Goal: Task Accomplishment & Management: Complete application form

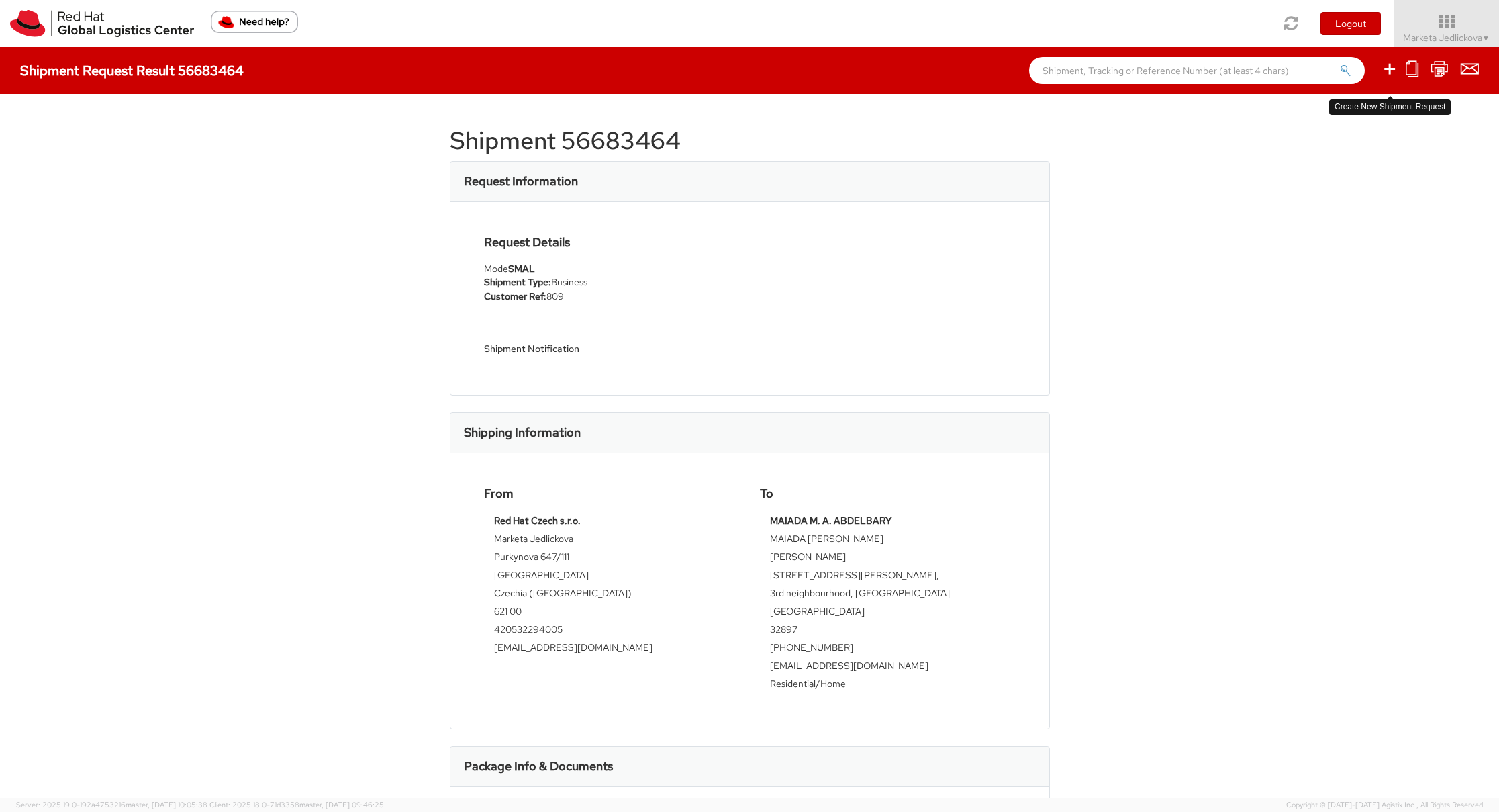
click at [1389, 67] on icon at bounding box center [1390, 68] width 16 height 16
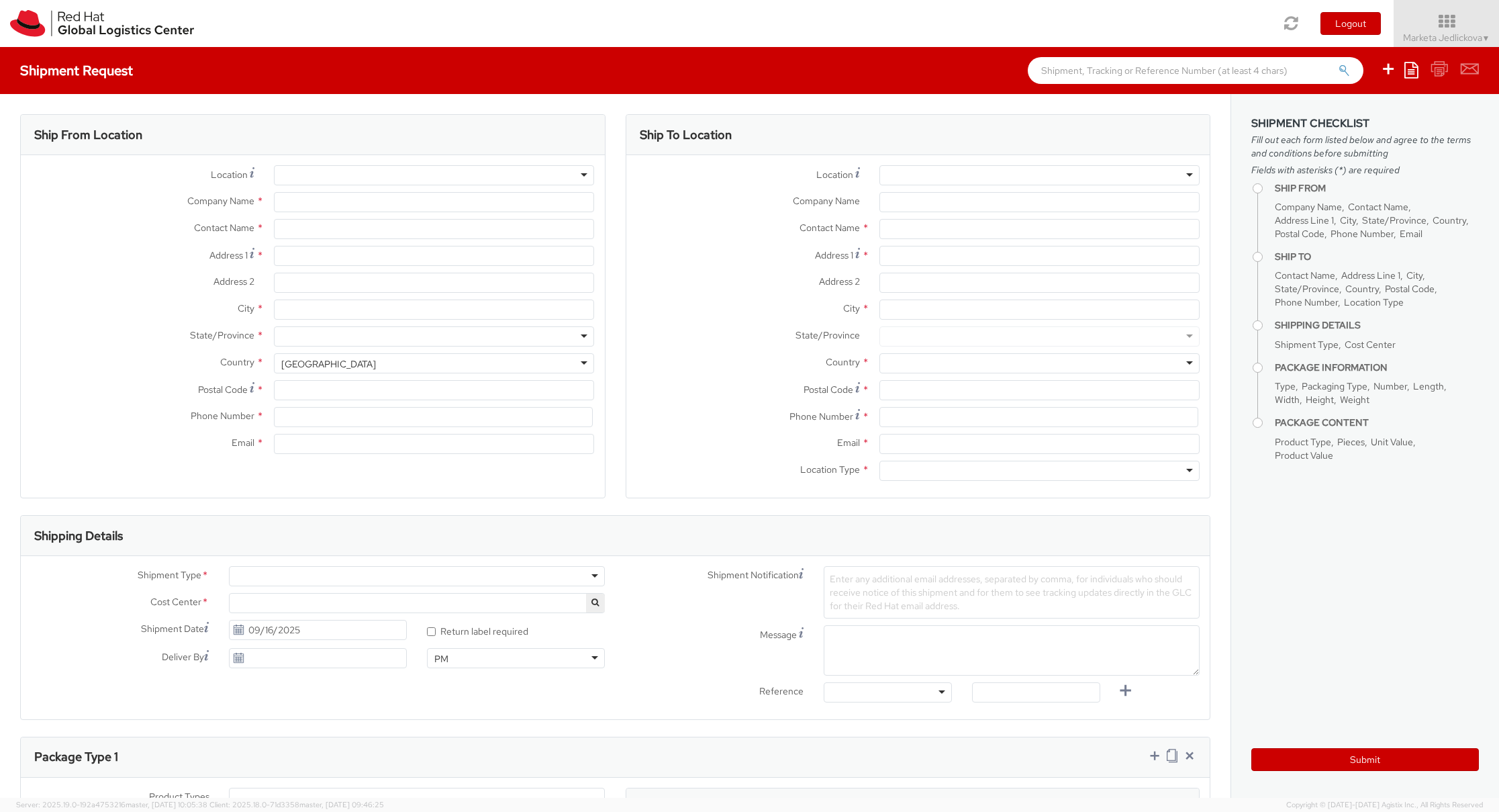
select select
select select "809"
type input "Red Hat Czech s.r.o."
type input "Marketa Jedlickova"
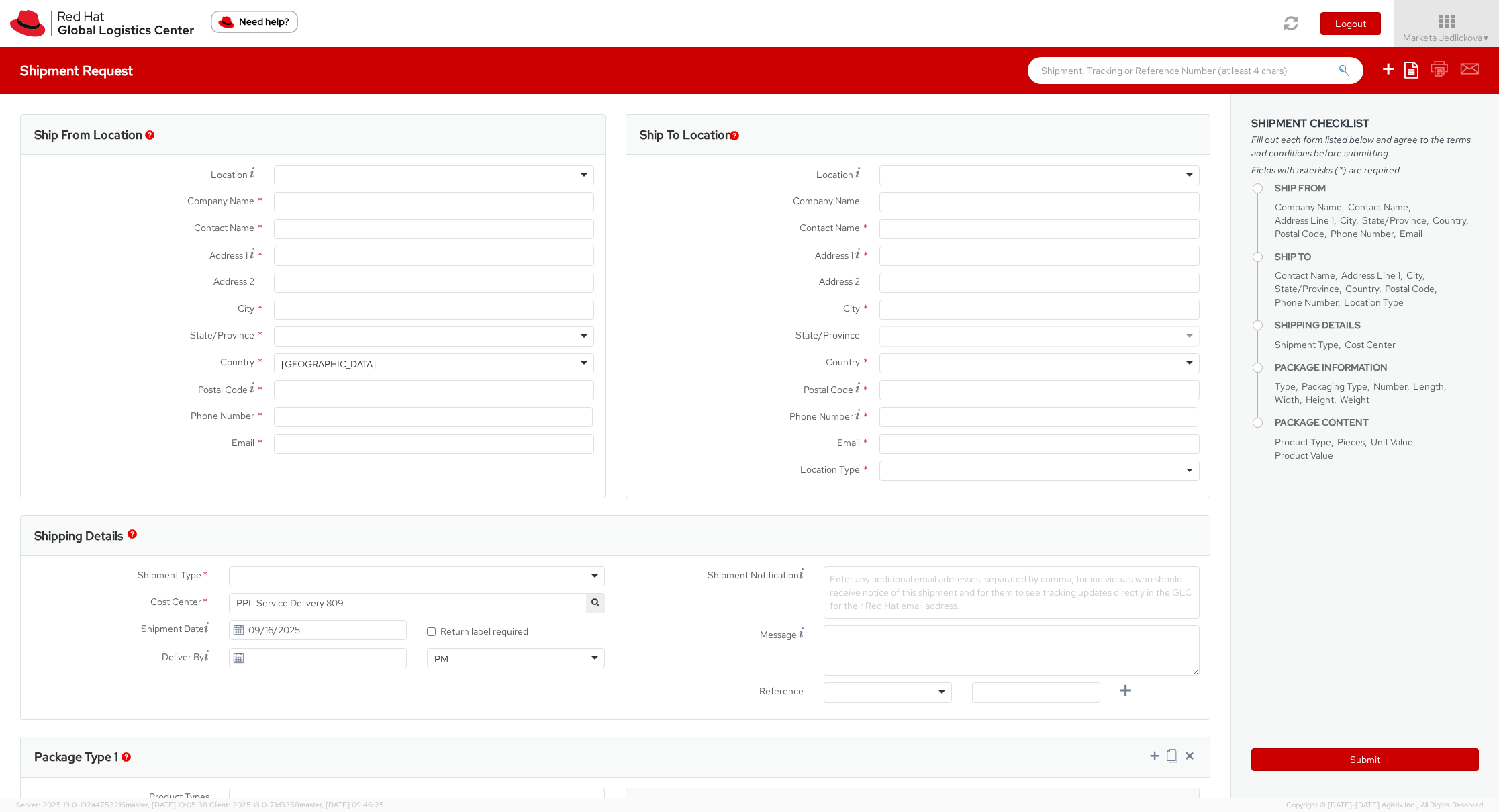
type input "Purkynova 647/111"
type input "[GEOGRAPHIC_DATA]"
type input "621 00"
type input "420532294005"
type input "[EMAIL_ADDRESS][DOMAIN_NAME]"
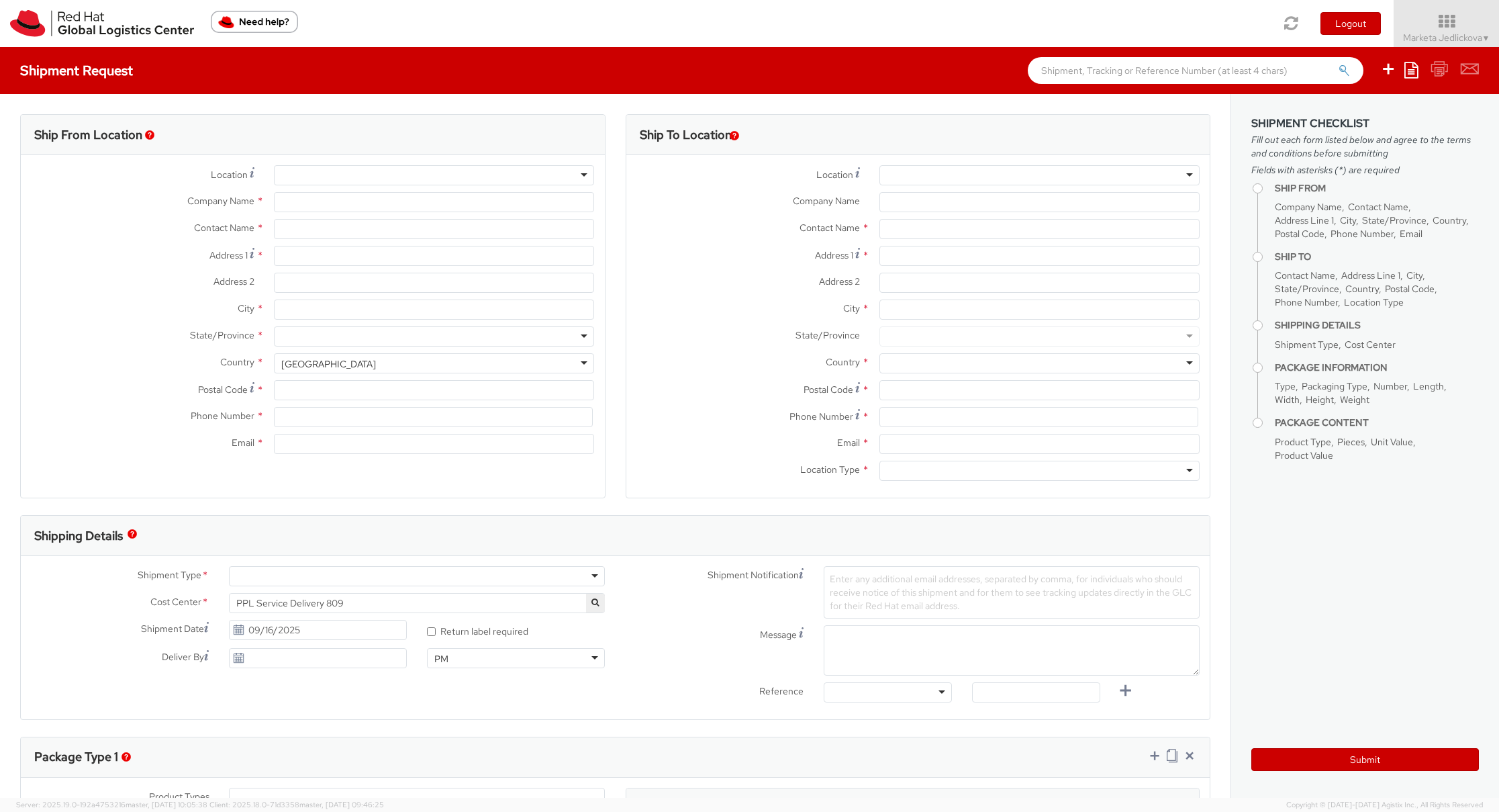
select select "CM"
select select "KGS"
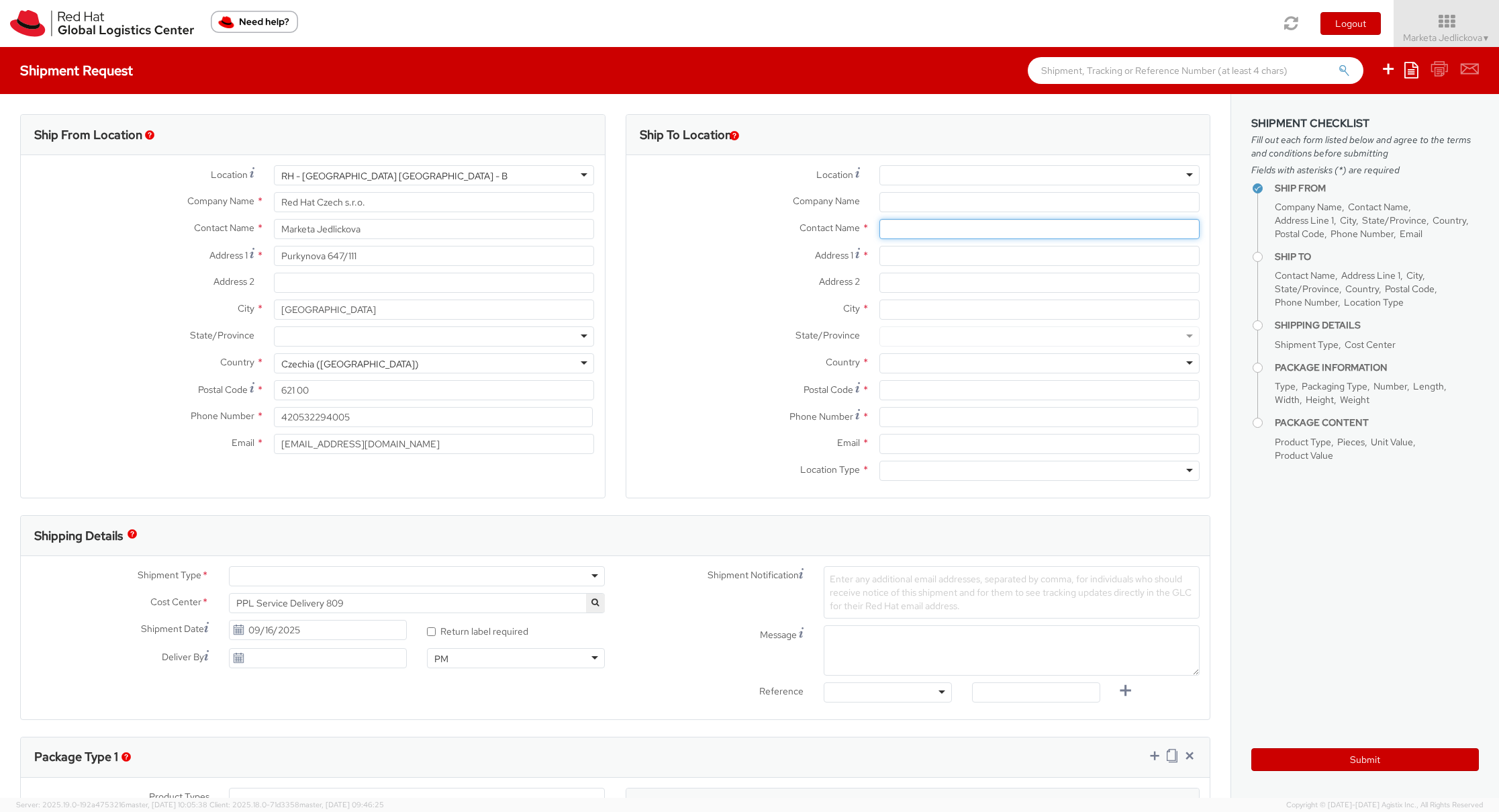
click at [888, 223] on input "text" at bounding box center [1039, 229] width 320 height 20
paste input "[PERSON_NAME]"
type input "[PERSON_NAME]"
click at [906, 249] on input "Address 1 *" at bounding box center [1039, 255] width 320 height 20
paste input "[STREET_ADDRESS],"
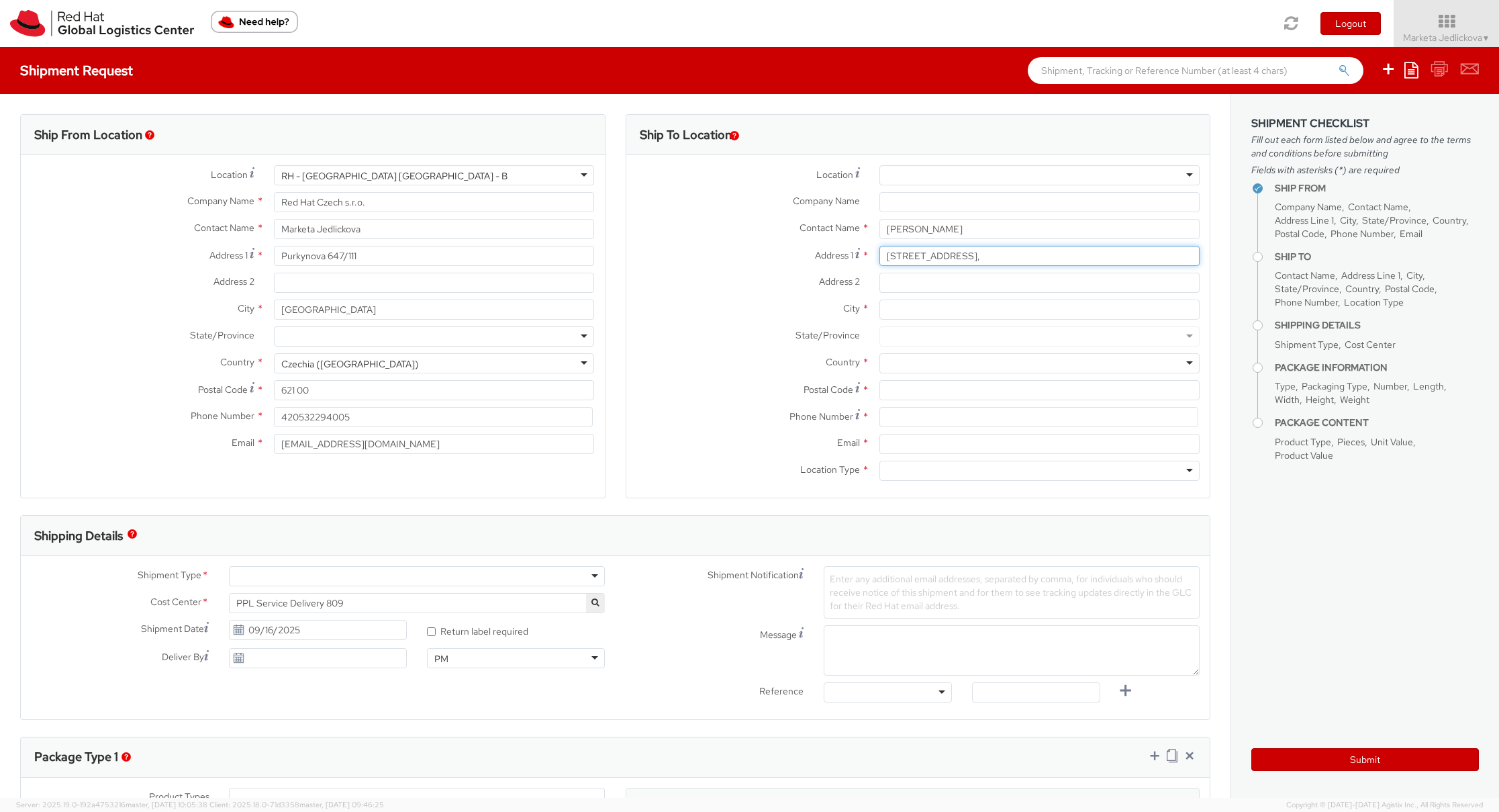
type input "[STREET_ADDRESS],"
click at [927, 282] on input "Address 2 *" at bounding box center [1039, 282] width 320 height 20
paste input "Front of Horus Gate, Hadayek Al Ahram"
paste input "Alharam, Giza"
type input "Front of Horus Gate, Hadayek Al Ahram, Alharam, [GEOGRAPHIC_DATA]"
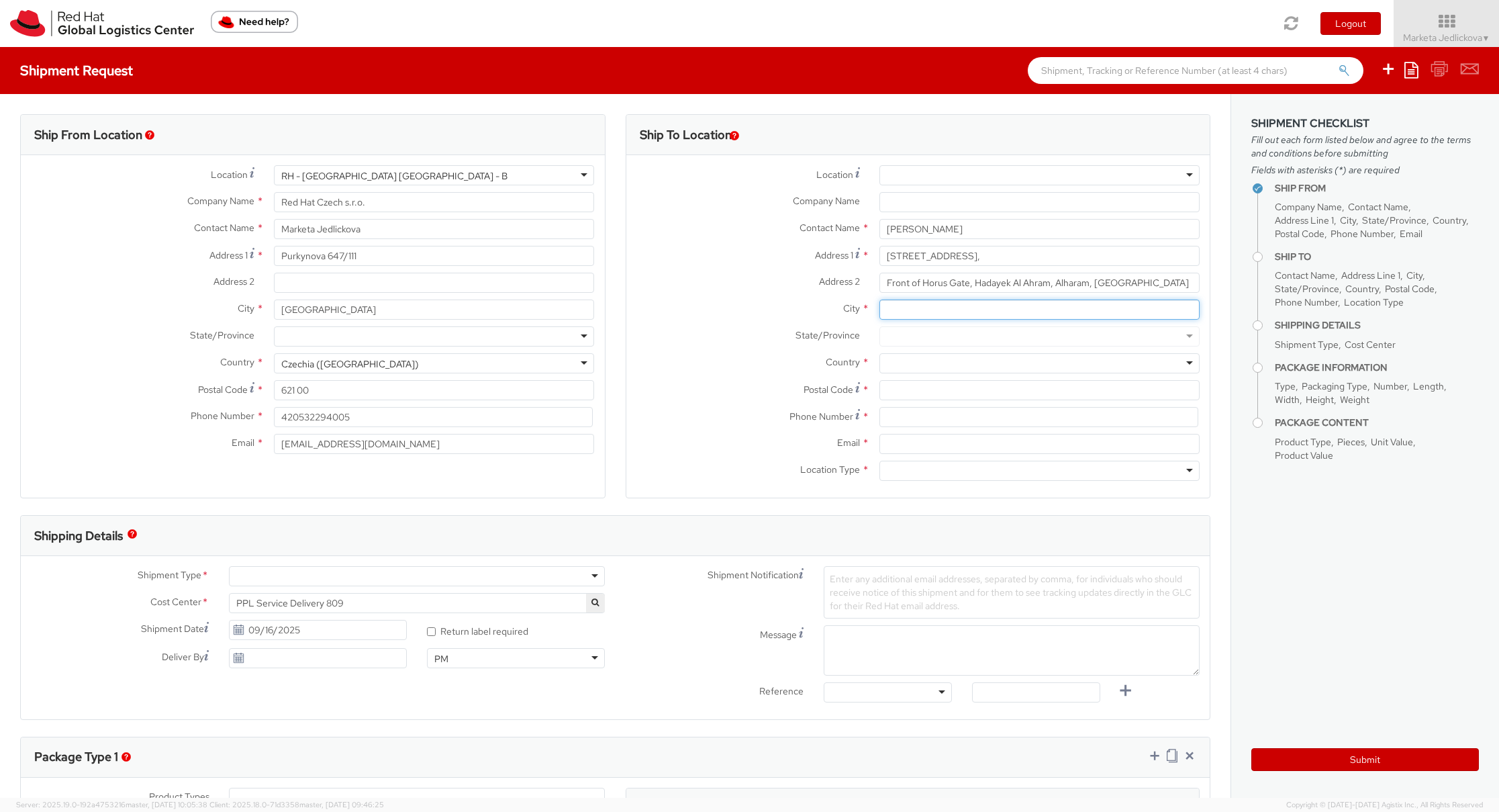
click at [894, 305] on input "City *" at bounding box center [1039, 310] width 320 height 20
paste input "Giza"
type input "Giza"
click at [921, 356] on div at bounding box center [1039, 363] width 320 height 20
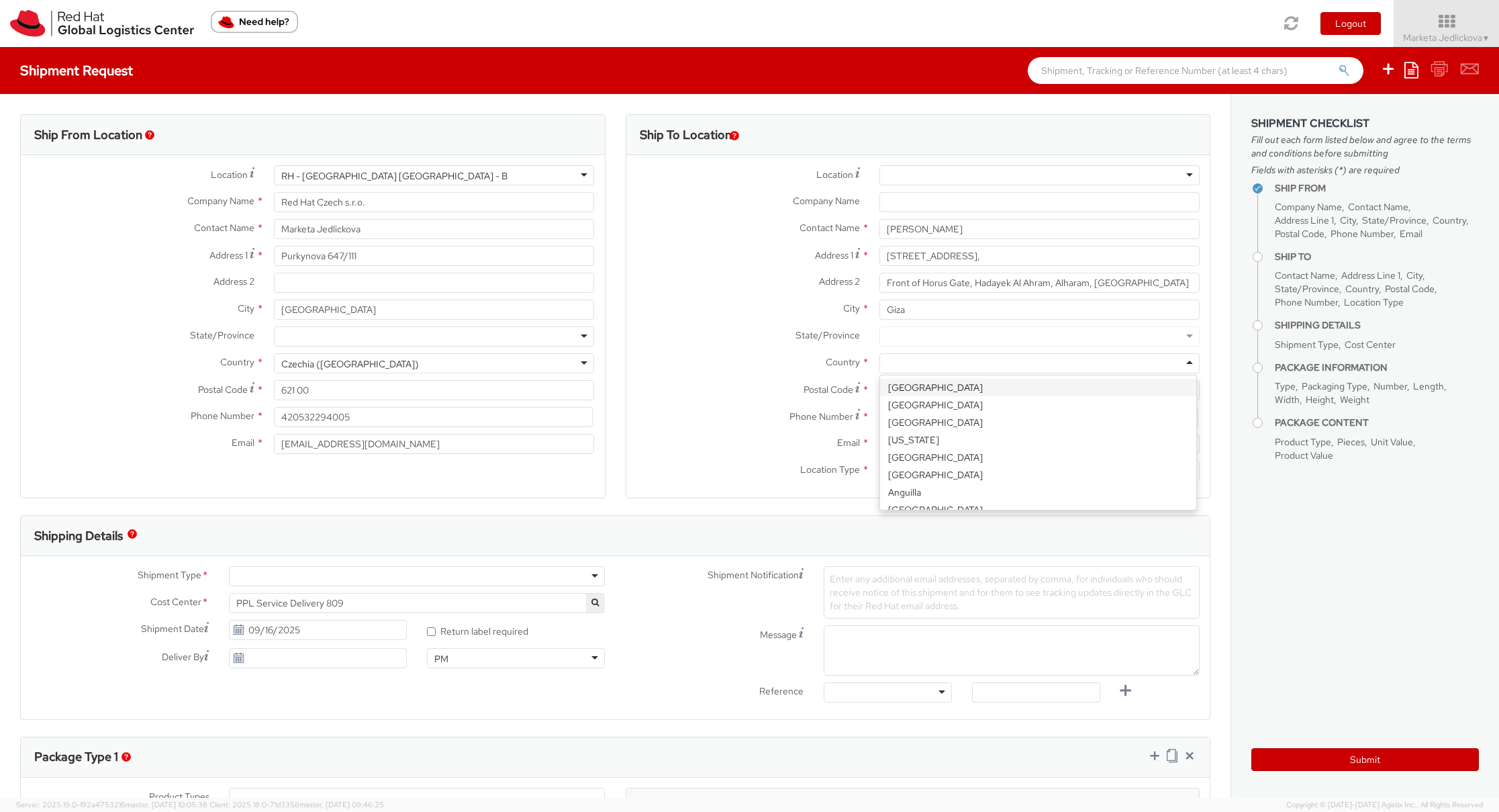
type input "E"
click at [903, 389] on input "Postal Code *" at bounding box center [1039, 390] width 320 height 20
paste input "12556"
type input "12556"
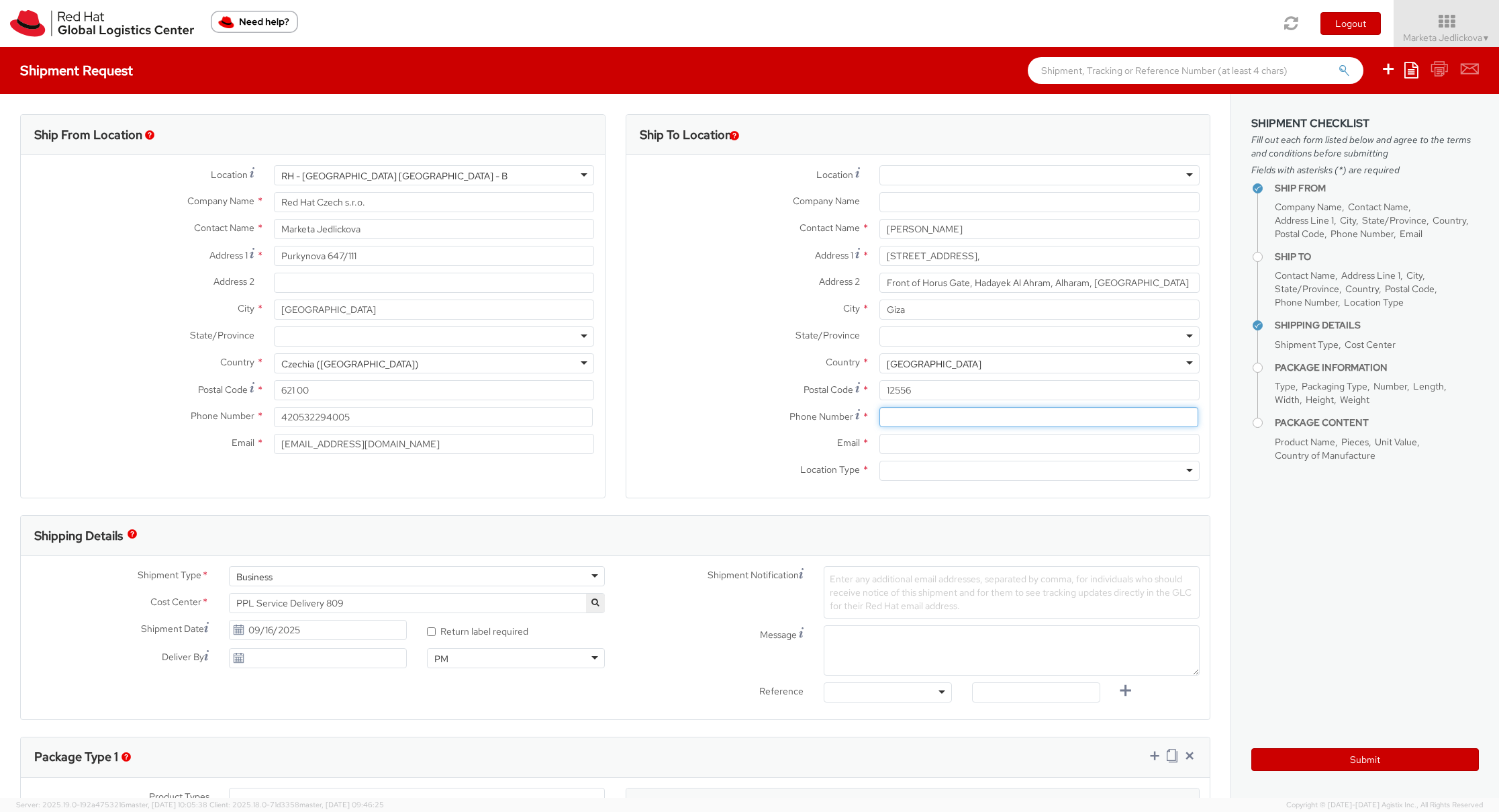
click at [947, 408] on input at bounding box center [1039, 417] width 319 height 20
paste input "[PHONE_NUMBER]"
type input "[PHONE_NUMBER]"
click at [892, 441] on input "Email *" at bounding box center [1039, 444] width 320 height 20
paste input "[EMAIL_ADDRESS][DOMAIN_NAME]"
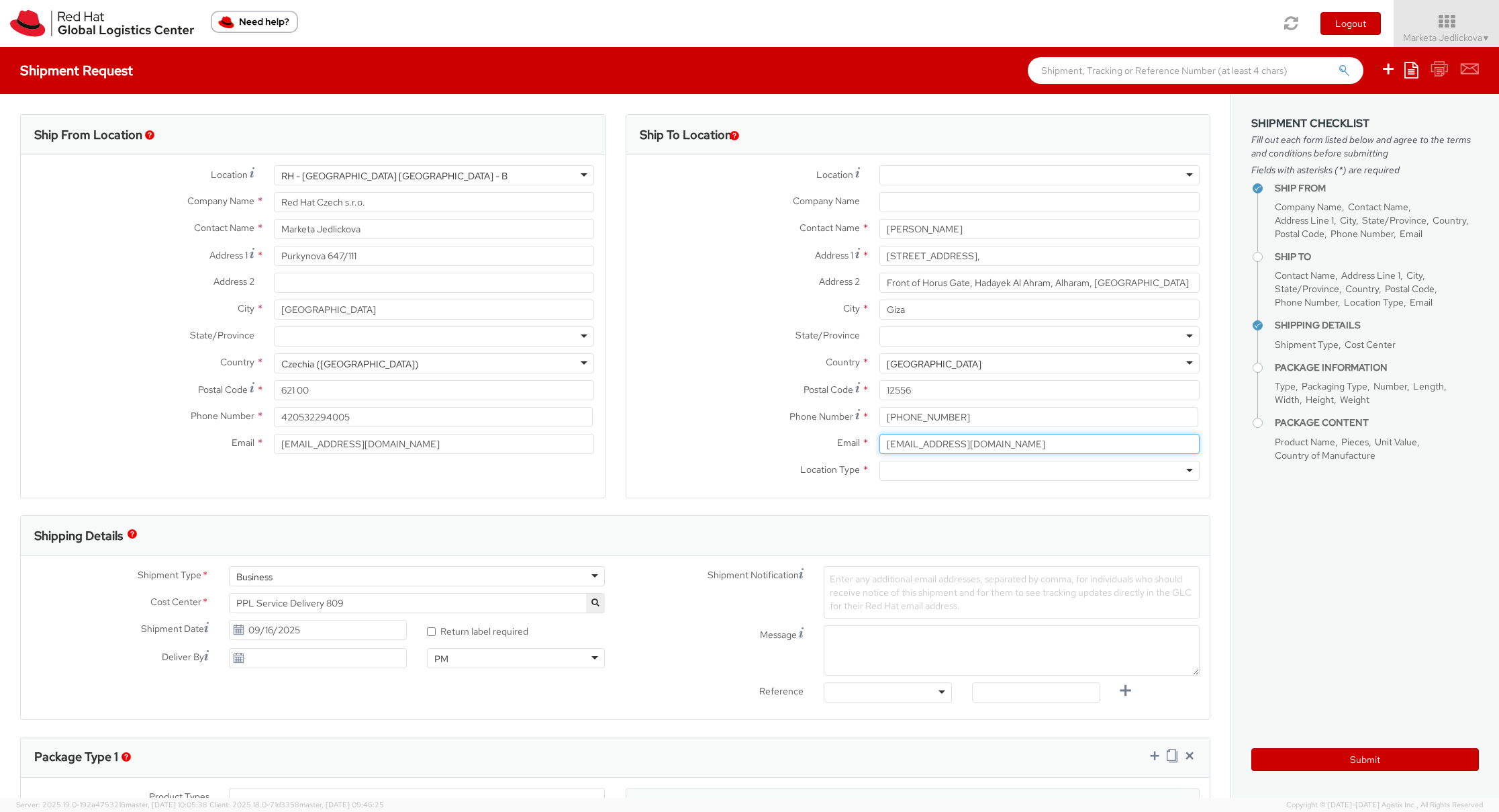
type input "[EMAIL_ADDRESS][DOMAIN_NAME]"
click at [1176, 464] on div at bounding box center [1039, 470] width 320 height 20
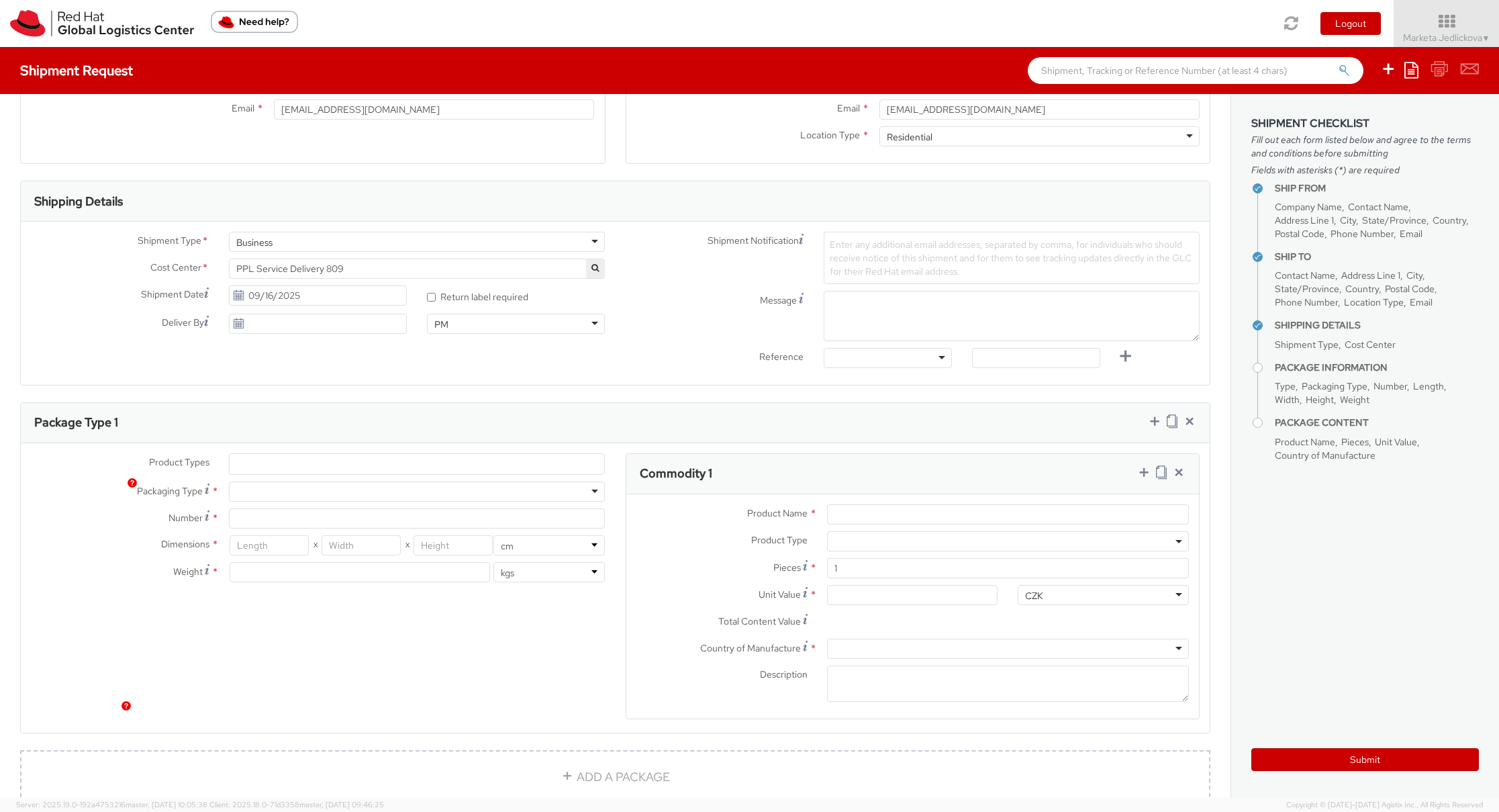
scroll to position [348, 0]
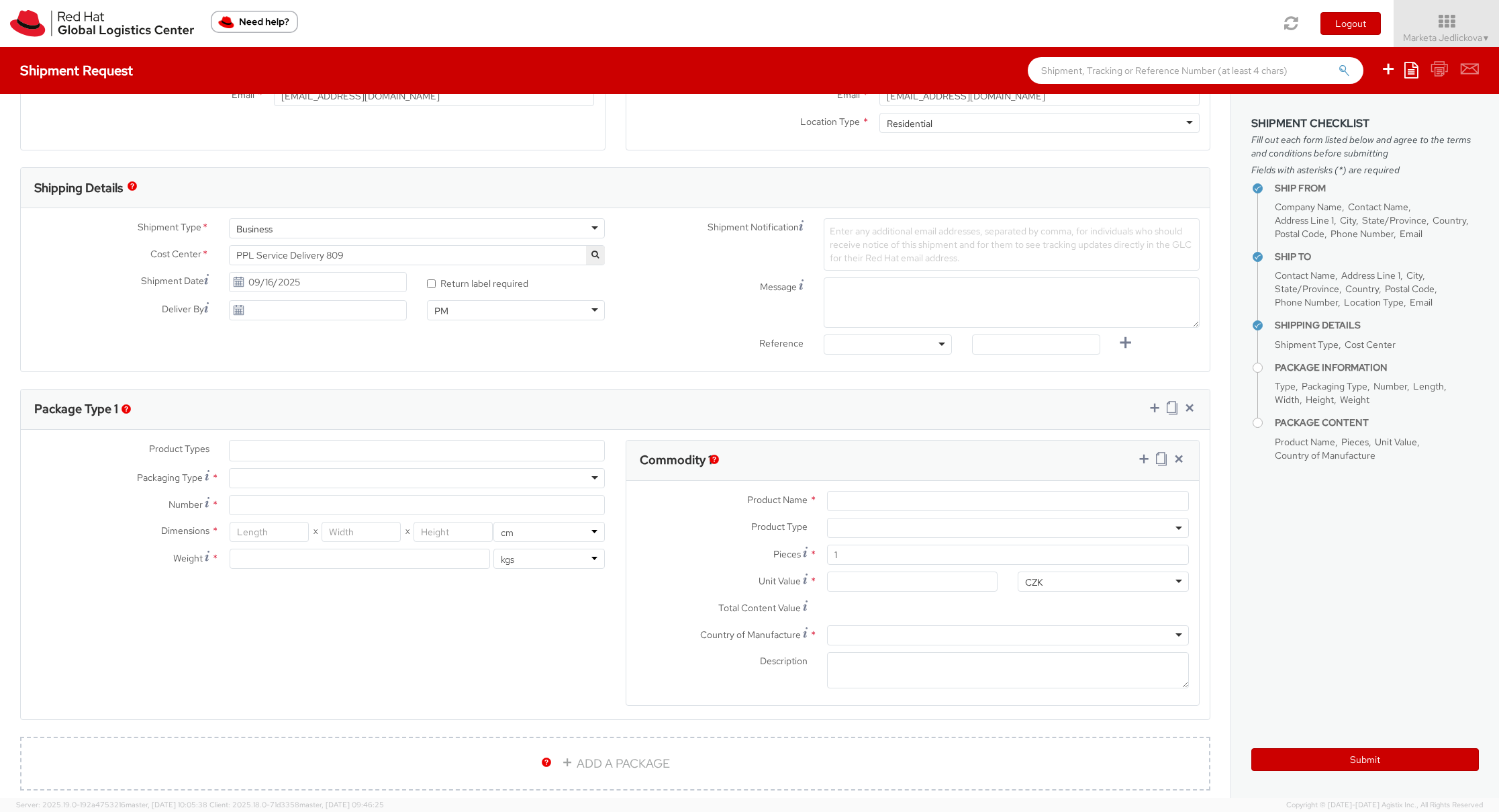
click at [306, 450] on ul at bounding box center [417, 450] width 375 height 20
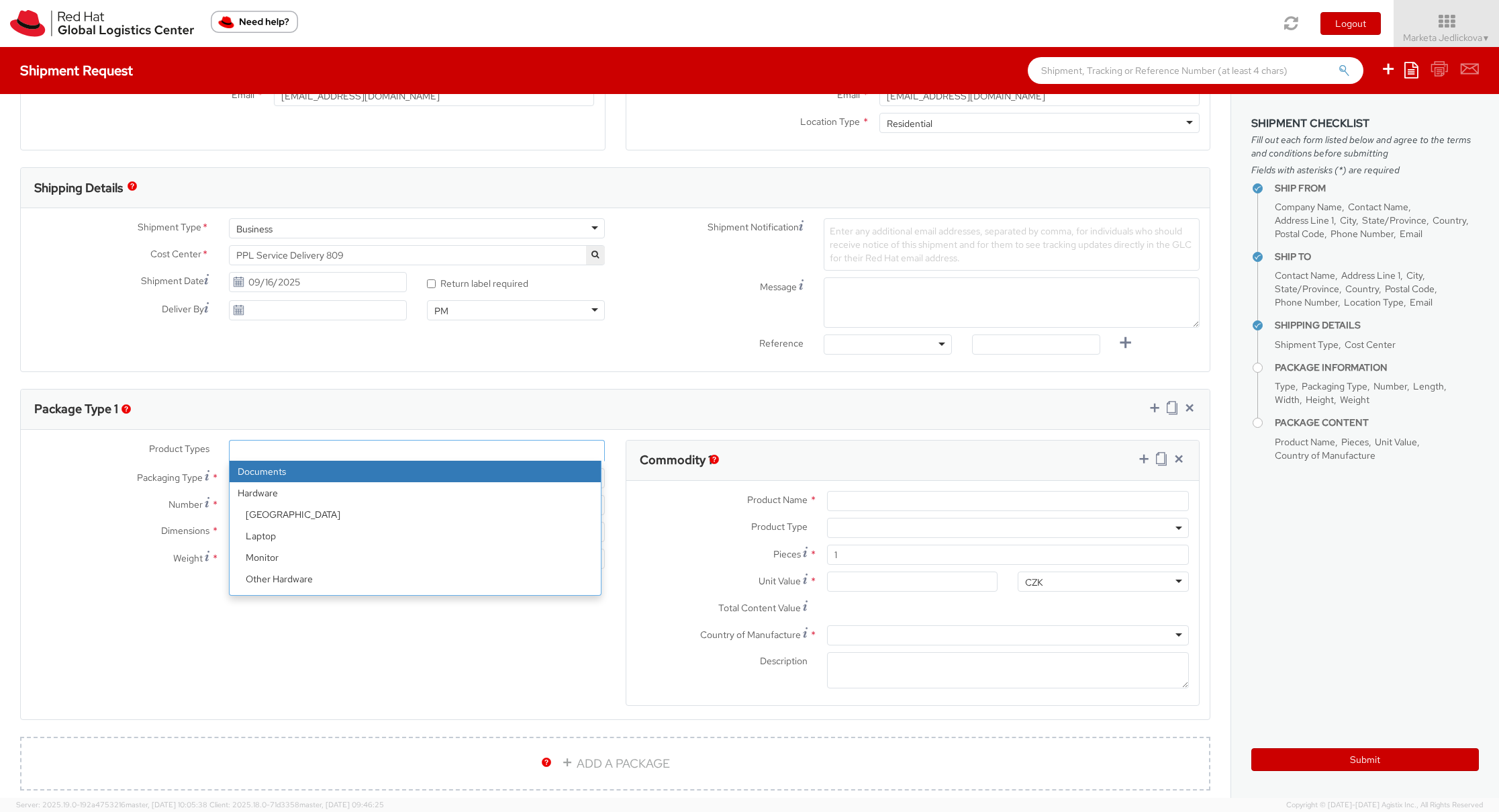
select select "DOCUMENT"
type input "Documents"
select select "DOCUMENT"
type input "1.00"
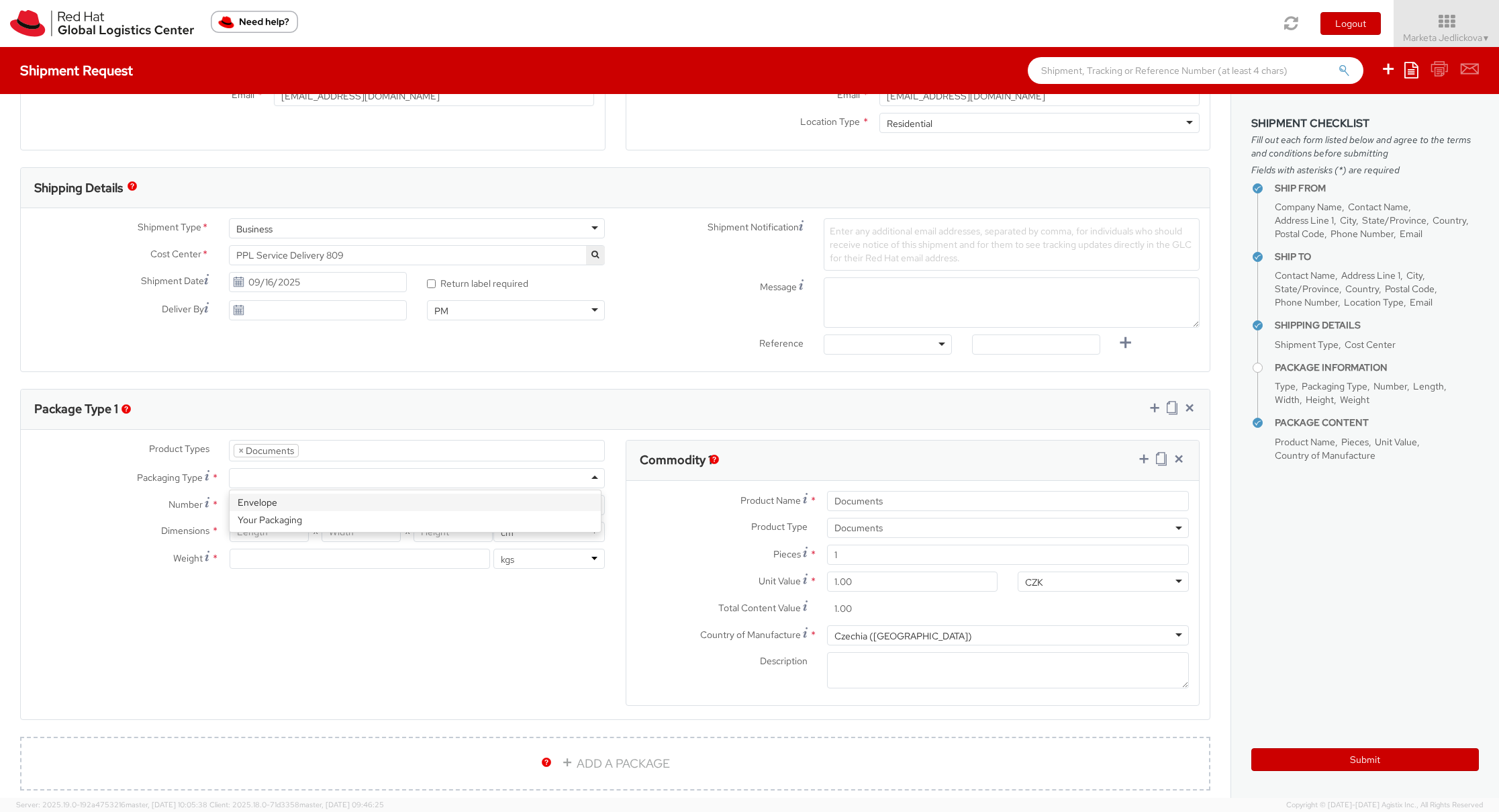
click at [260, 480] on div at bounding box center [417, 478] width 376 height 20
type input "1"
type input "24.13"
type input "31.75"
type input "0.64"
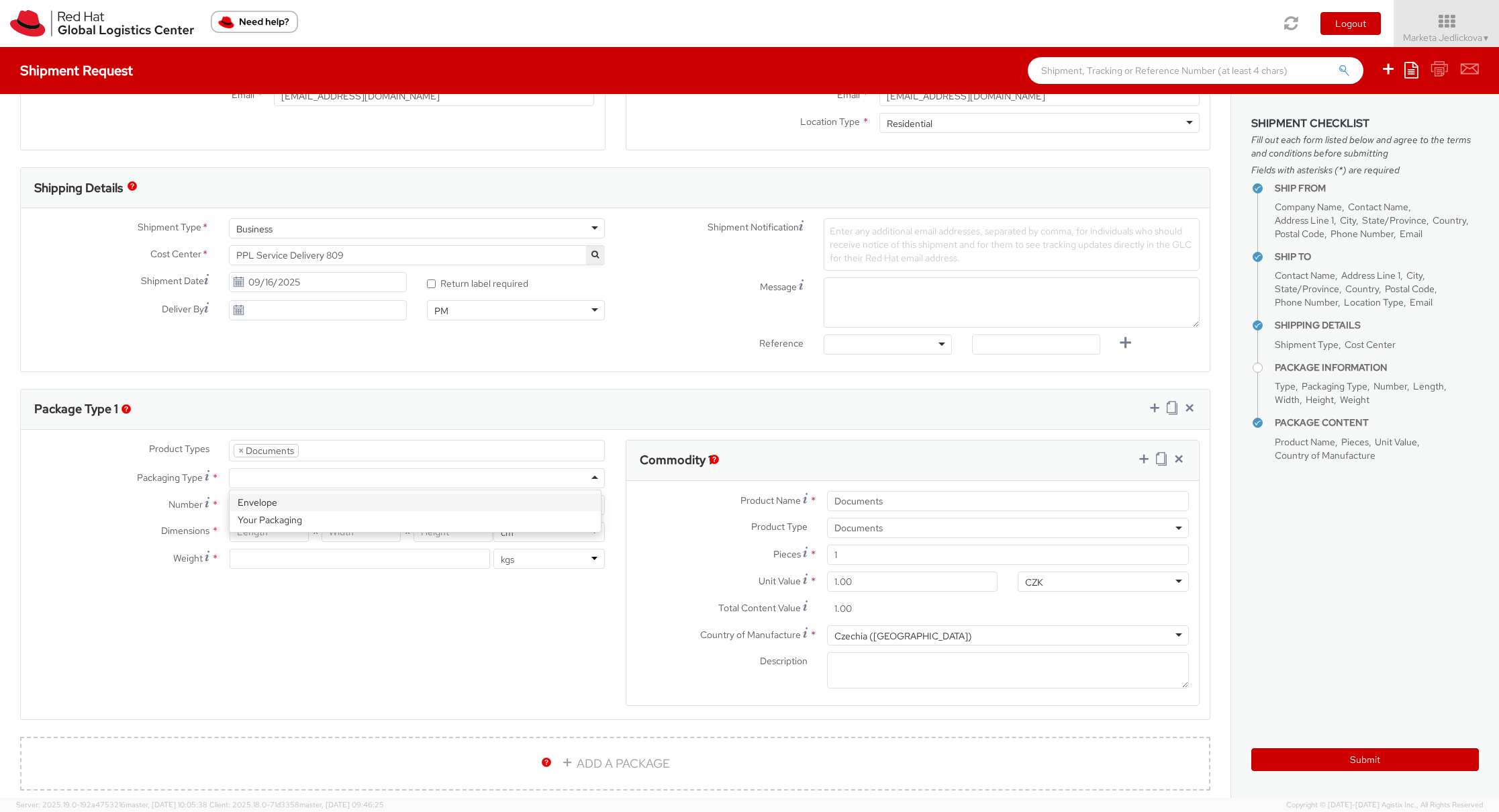
type input "0.5"
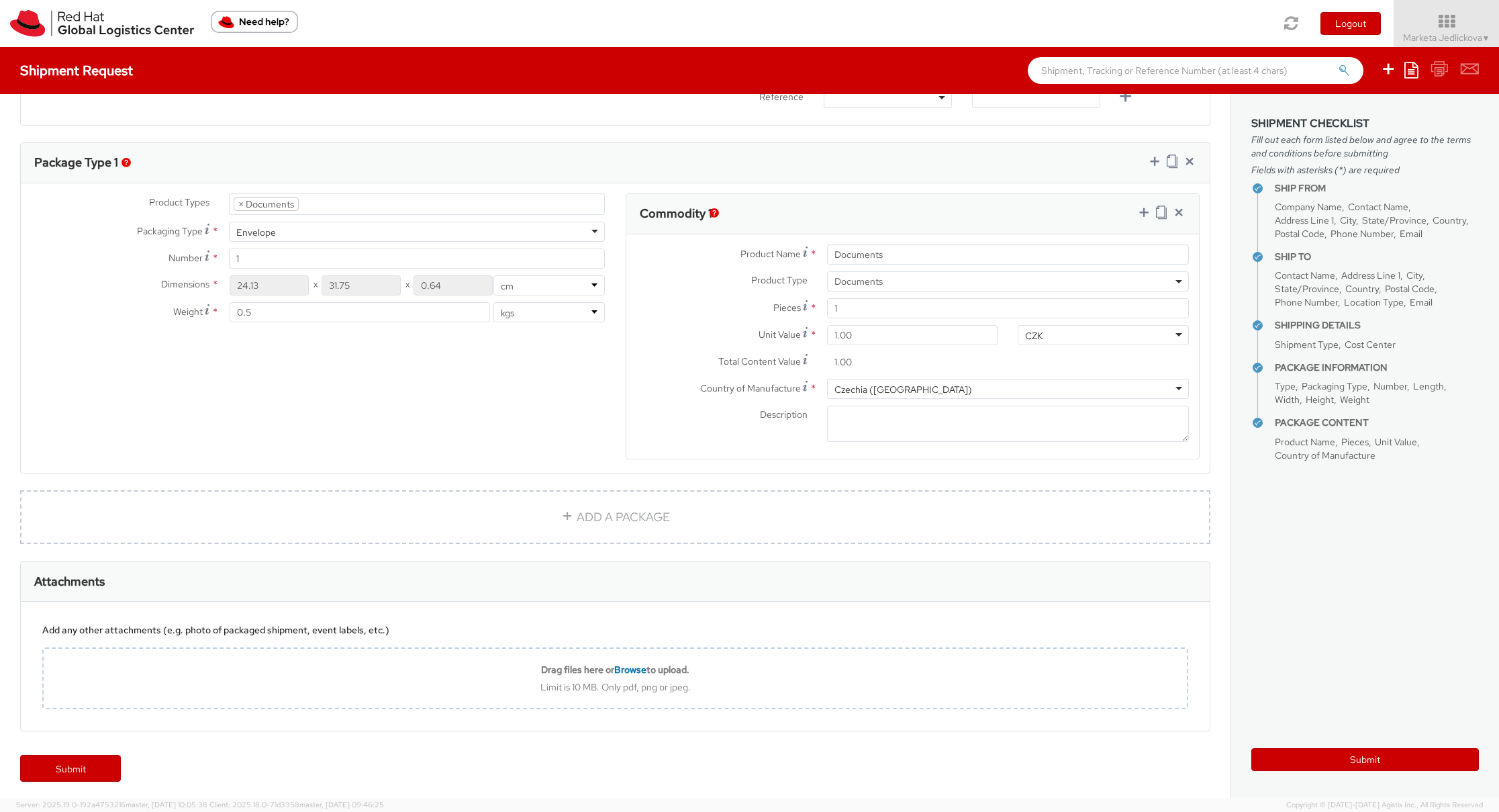
scroll to position [598, 0]
click at [85, 763] on link "Submit" at bounding box center [70, 763] width 100 height 27
type input "[PERSON_NAME]"
